Goal: Transaction & Acquisition: Purchase product/service

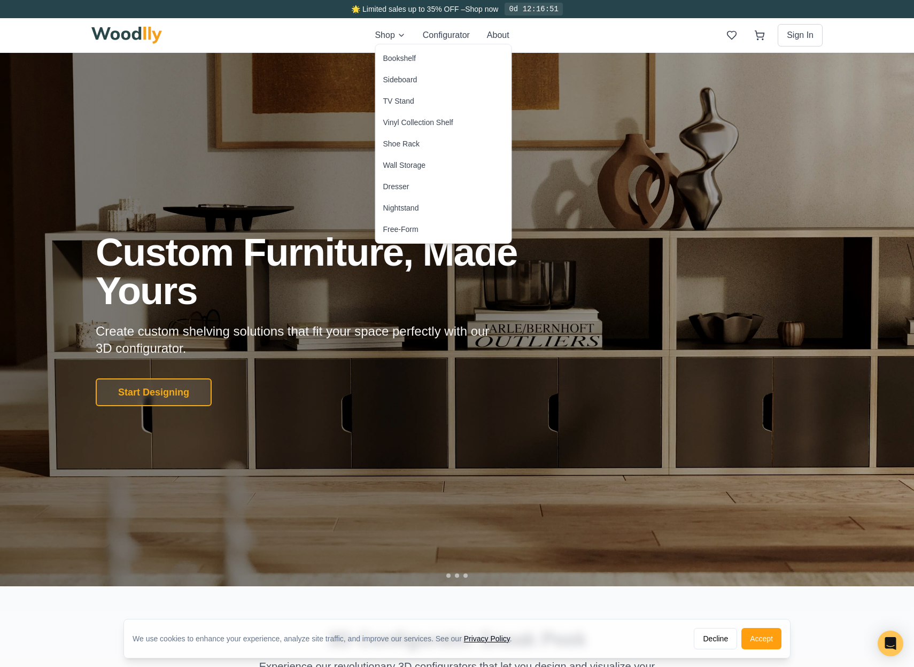
drag, startPoint x: 319, startPoint y: 377, endPoint x: 324, endPoint y: 395, distance: 18.4
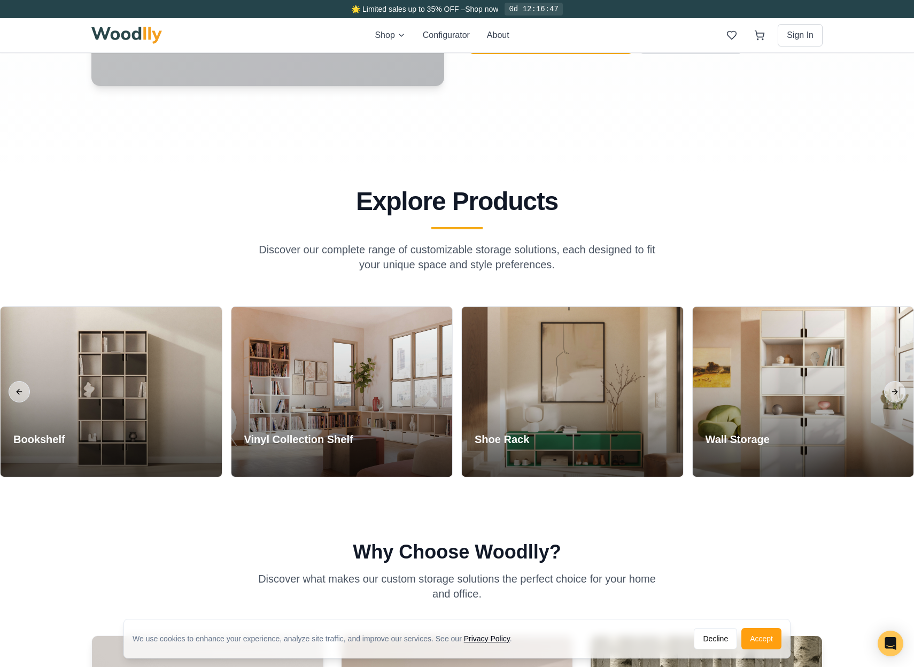
scroll to position [897, 0]
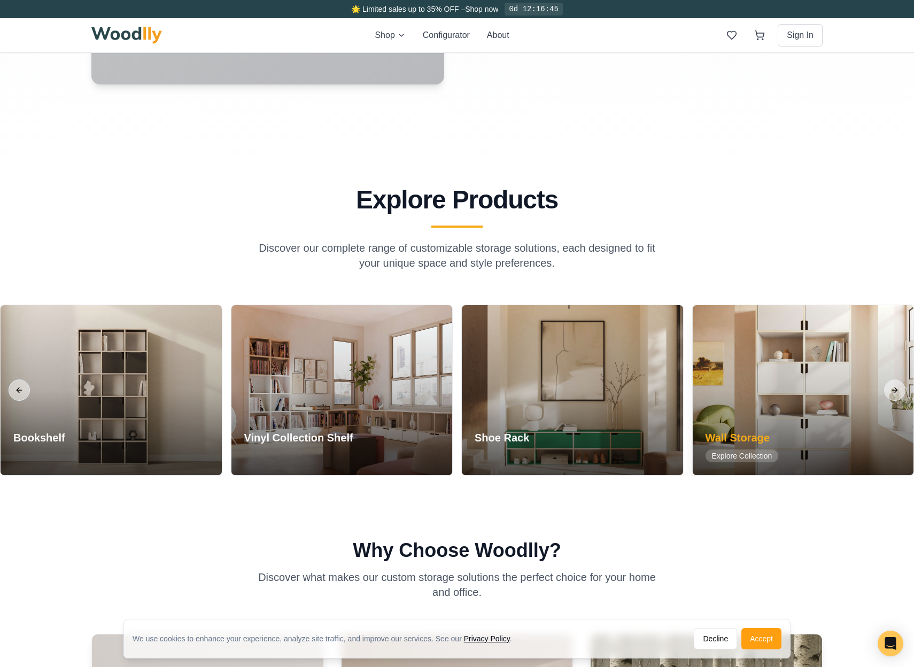
click at [751, 439] on h3 "Wall Storage" at bounding box center [742, 437] width 73 height 15
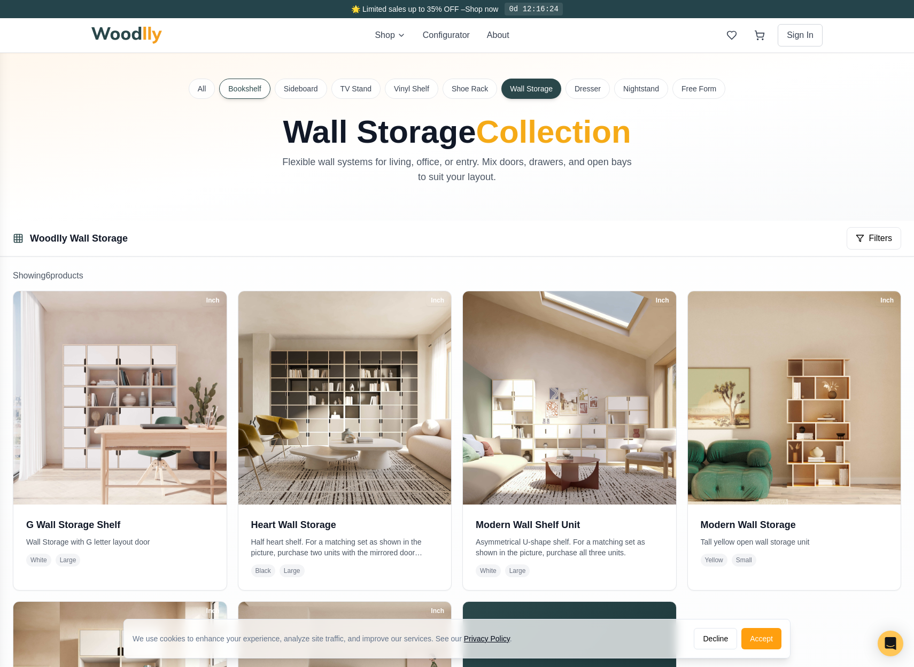
click at [240, 86] on button "Bookshelf" at bounding box center [244, 89] width 51 height 20
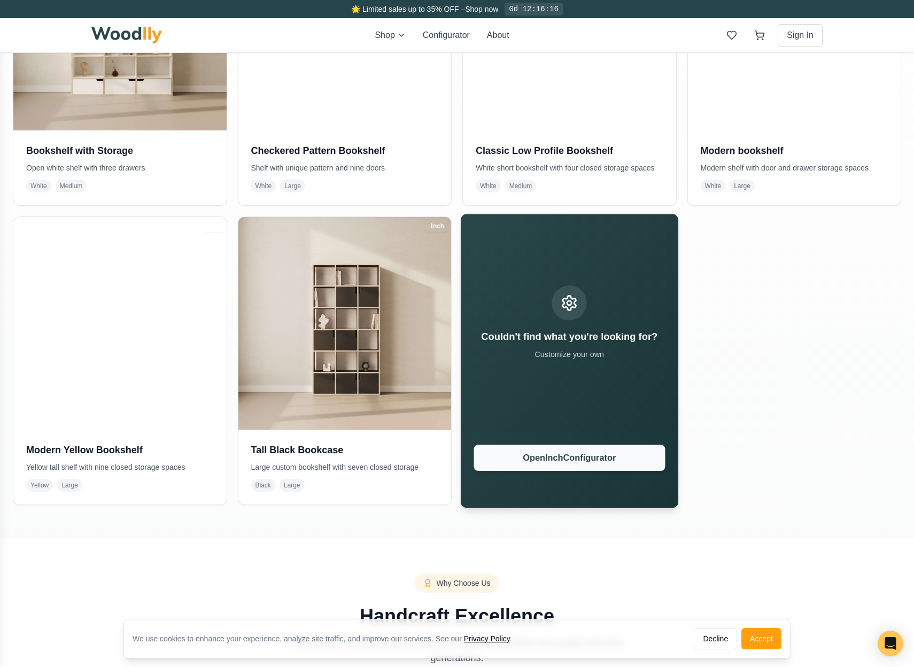
scroll to position [376, 0]
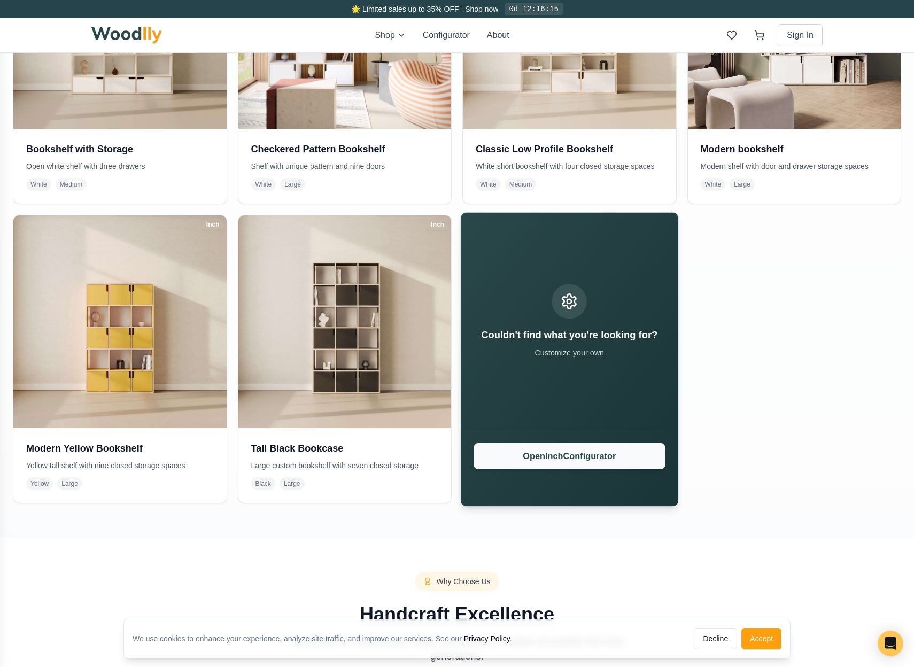
click at [554, 460] on button "Open Inch Configurator" at bounding box center [569, 456] width 191 height 26
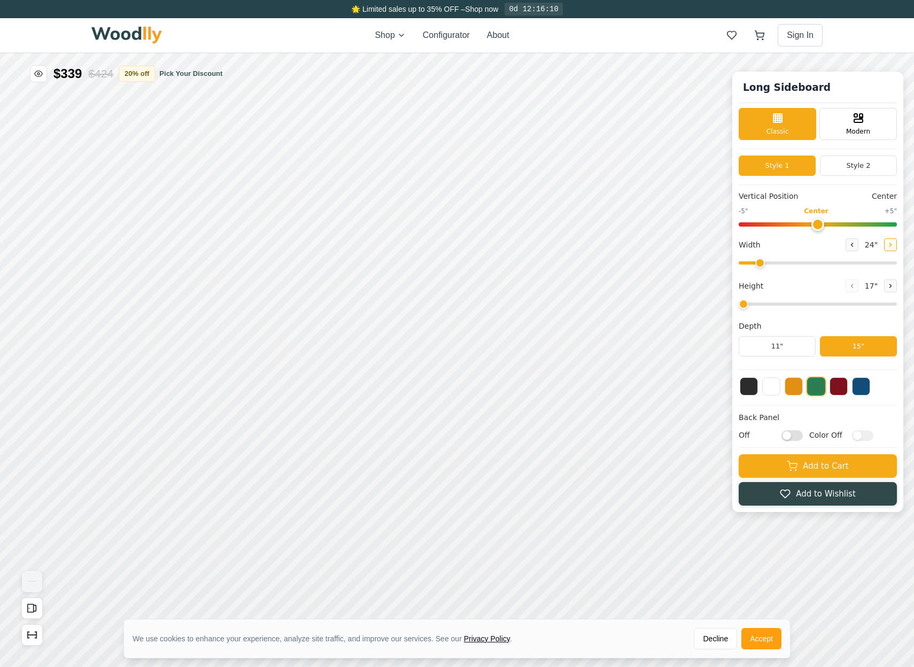
click at [888, 243] on icon at bounding box center [890, 245] width 6 height 6
drag, startPoint x: 767, startPoint y: 263, endPoint x: 906, endPoint y: 265, distance: 139.5
type input "72"
click at [906, 34] on div "Long Sideboard Classic Modern Style 1 Style 2 Vertical Position Center -5" Cent…" at bounding box center [457, 34] width 914 height 0
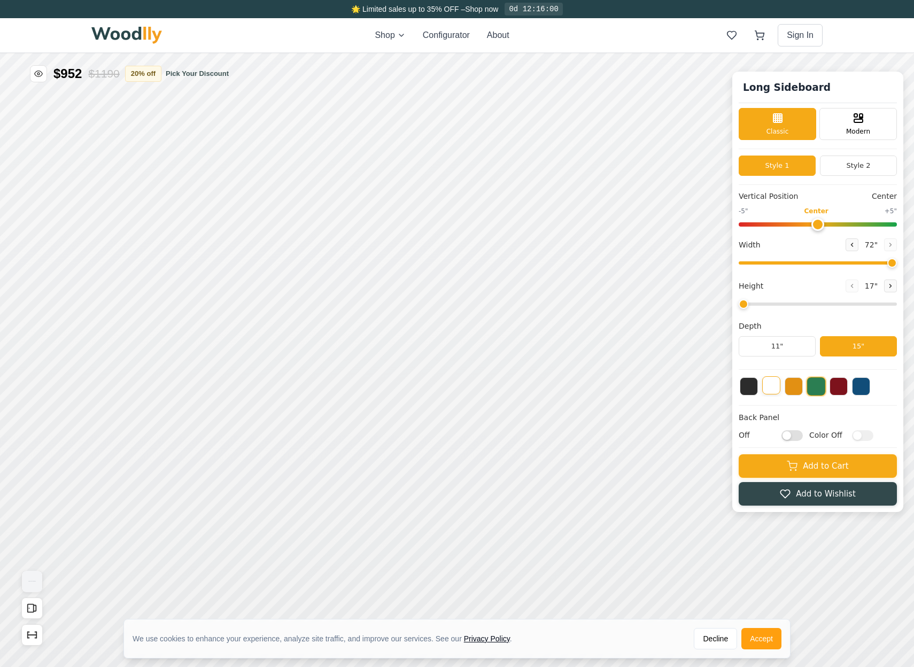
click at [770, 385] on button at bounding box center [771, 385] width 18 height 18
click at [793, 435] on input "Off" at bounding box center [791, 435] width 21 height 11
click at [796, 434] on input "On" at bounding box center [791, 435] width 21 height 11
checkbox input "false"
click at [789, 391] on button at bounding box center [794, 385] width 18 height 18
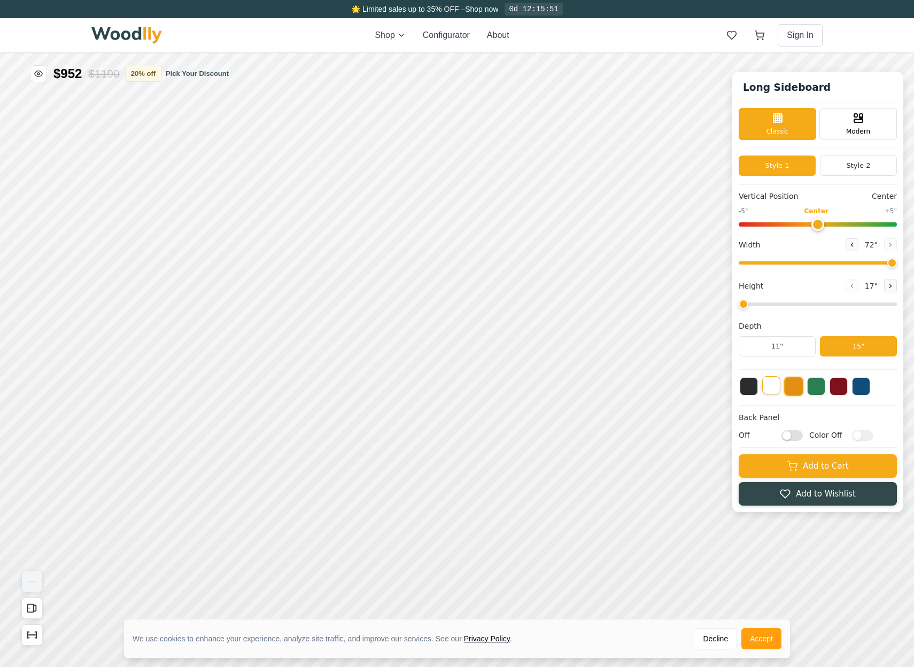
click at [775, 389] on button at bounding box center [771, 385] width 18 height 18
click at [821, 388] on button at bounding box center [816, 385] width 18 height 18
click at [843, 389] on button at bounding box center [839, 385] width 18 height 18
click at [866, 390] on button at bounding box center [861, 385] width 18 height 18
click at [775, 386] on button at bounding box center [771, 385] width 18 height 18
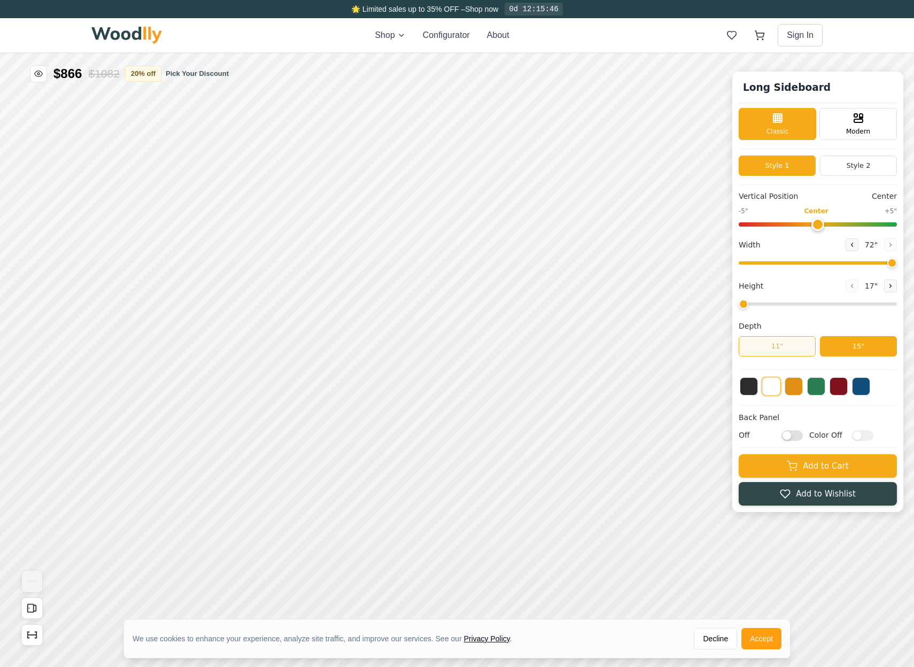
click at [789, 348] on button "11"" at bounding box center [777, 346] width 77 height 20
click at [863, 349] on button "15"" at bounding box center [858, 346] width 77 height 20
click at [843, 125] on div "Modern" at bounding box center [858, 123] width 78 height 32
click at [789, 126] on div "Classic" at bounding box center [778, 123] width 78 height 32
click at [866, 164] on button "Style 2" at bounding box center [858, 166] width 77 height 20
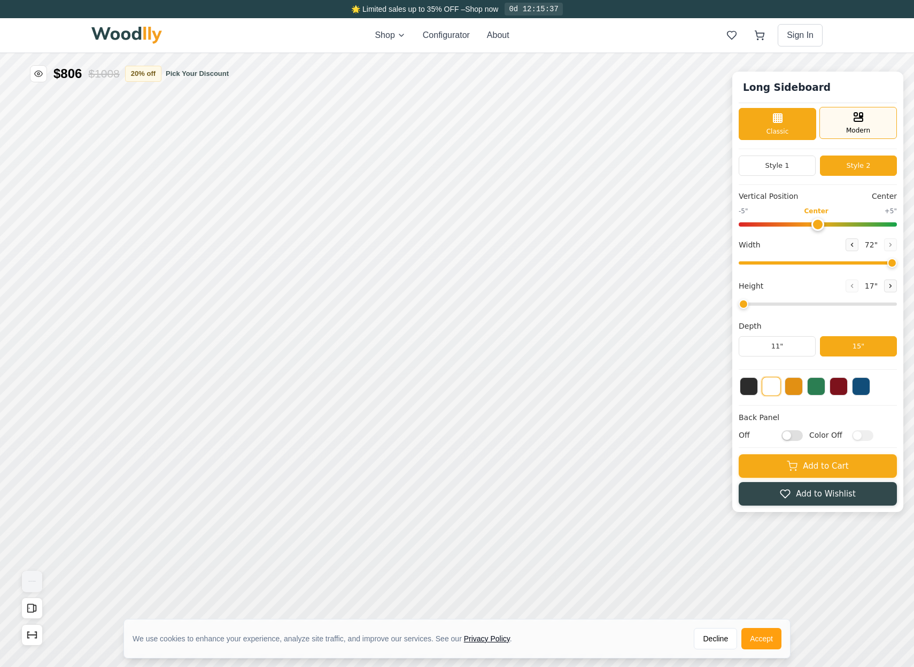
click at [864, 128] on span "Modern" at bounding box center [858, 131] width 24 height 10
click at [792, 165] on button "Style 1" at bounding box center [777, 166] width 77 height 20
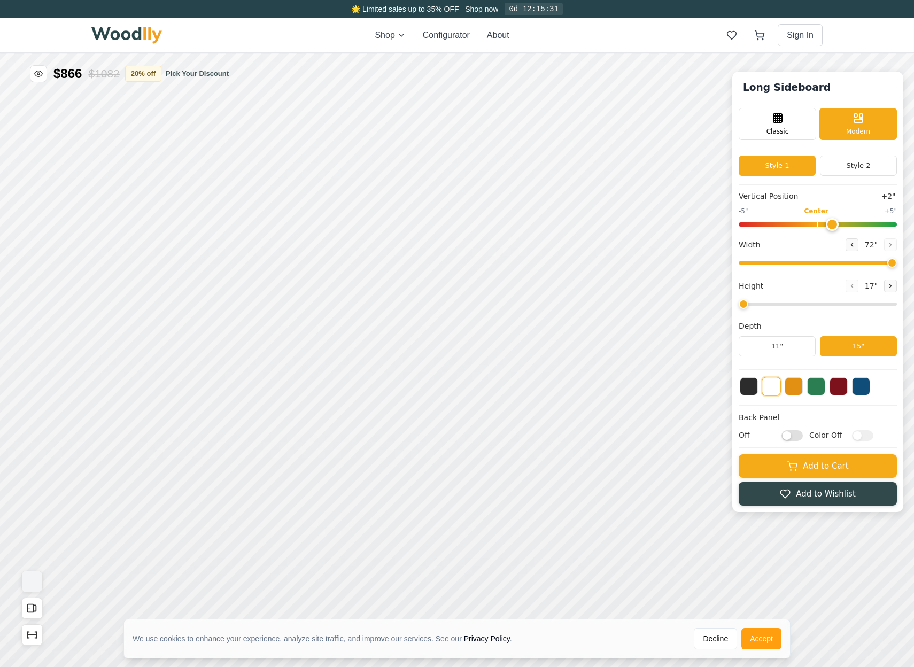
type input "0"
click at [816, 223] on input "range" at bounding box center [818, 224] width 158 height 4
drag, startPoint x: 743, startPoint y: 305, endPoint x: 798, endPoint y: 303, distance: 54.6
click at [798, 303] on input "range" at bounding box center [818, 304] width 158 height 3
click at [783, 126] on span "Classic" at bounding box center [778, 131] width 22 height 10
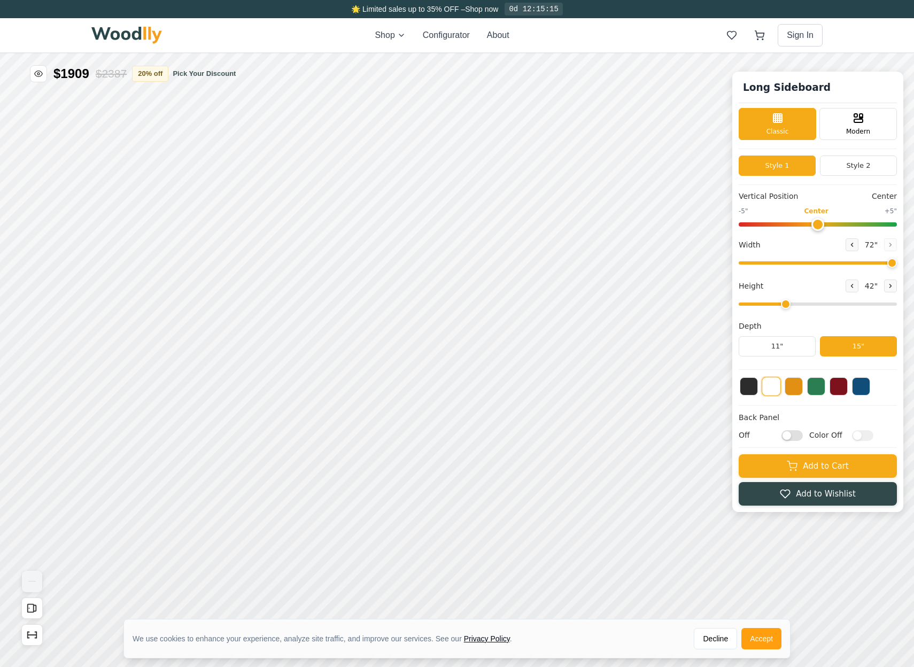
drag, startPoint x: 808, startPoint y: 303, endPoint x: 780, endPoint y: 301, distance: 28.4
click at [785, 303] on input "range" at bounding box center [818, 304] width 158 height 3
drag, startPoint x: 785, startPoint y: 304, endPoint x: 835, endPoint y: 306, distance: 49.7
type input "5"
click at [835, 306] on input "range" at bounding box center [818, 304] width 158 height 3
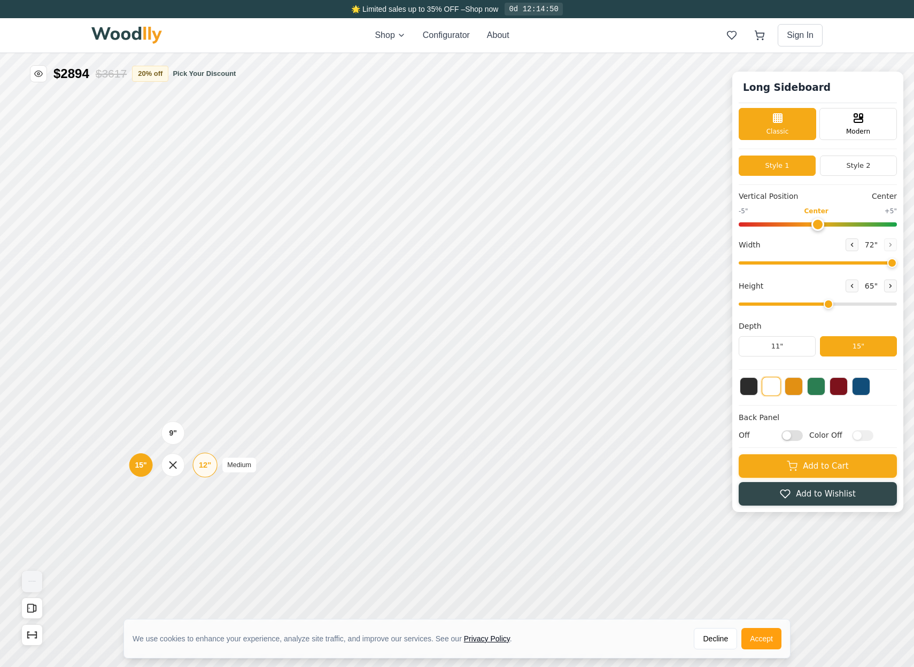
click at [201, 465] on div "12"" at bounding box center [205, 465] width 12 height 12
click at [144, 465] on div "15"" at bounding box center [138, 465] width 12 height 12
click at [421, 411] on icon at bounding box center [423, 412] width 13 height 13
click at [337, 414] on icon at bounding box center [336, 412] width 13 height 13
click at [477, 467] on button "ON" at bounding box center [476, 465] width 41 height 20
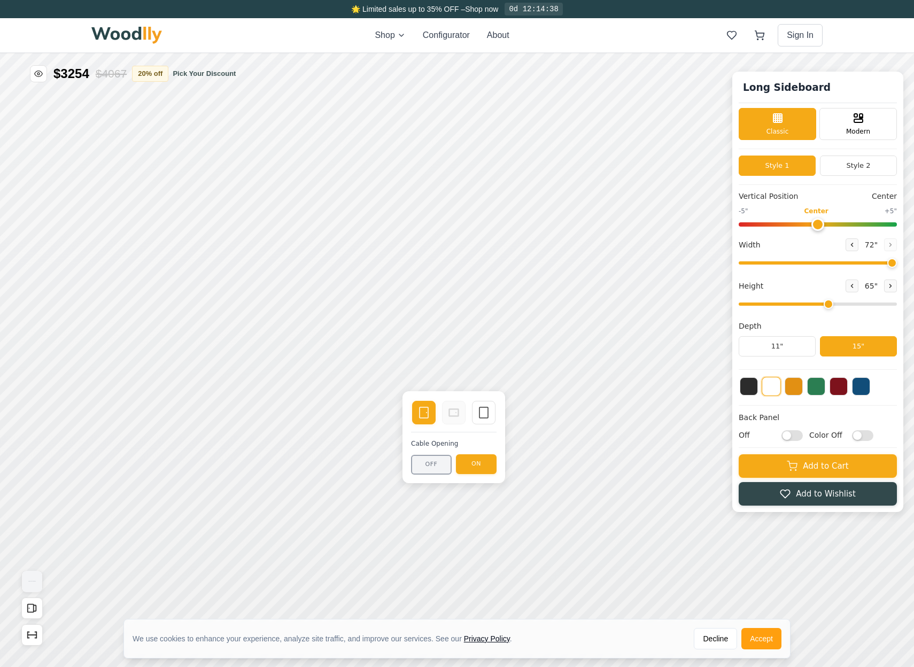
click at [427, 462] on button "OFF" at bounding box center [431, 465] width 41 height 20
click at [34, 606] on icon "Open All Doors and Drawers" at bounding box center [32, 608] width 12 height 12
